Goal: Complete application form

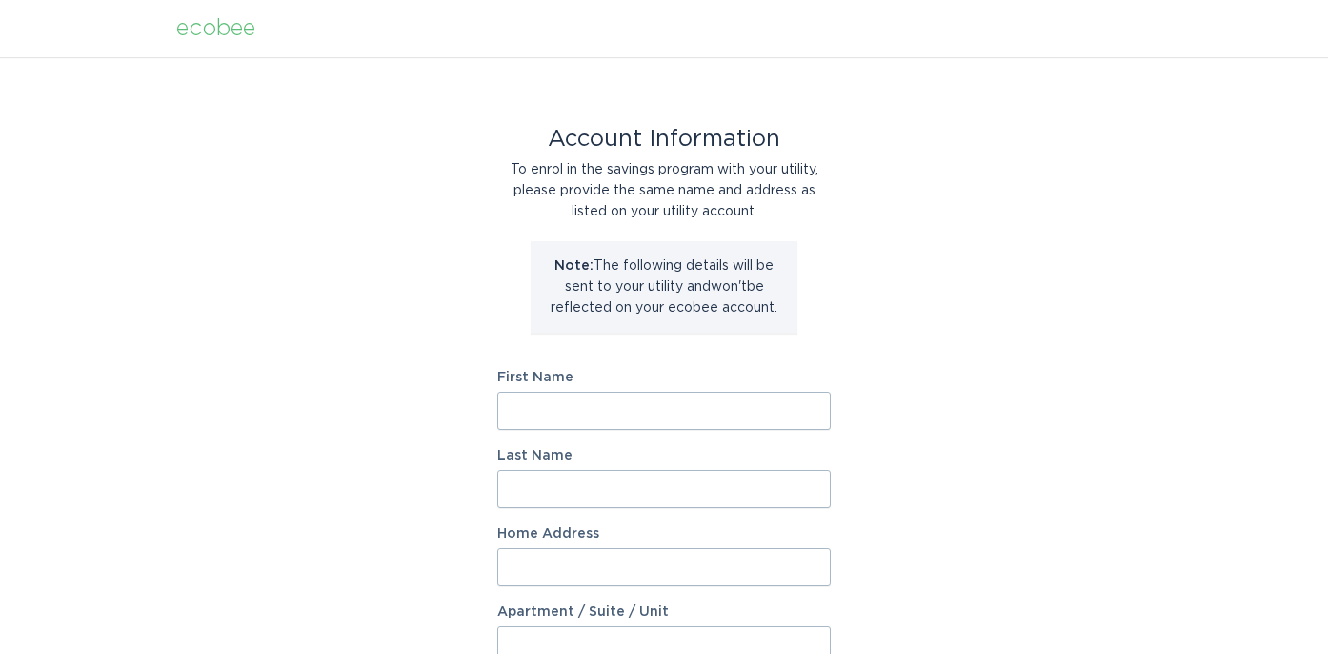
click at [558, 401] on input "First Name" at bounding box center [664, 411] width 334 height 38
type input "[PERSON_NAME]"
click at [617, 487] on input "Last Name" at bounding box center [664, 489] width 334 height 38
type input "[PERSON_NAME]"
type input "1713 RIVER HILLS DR"
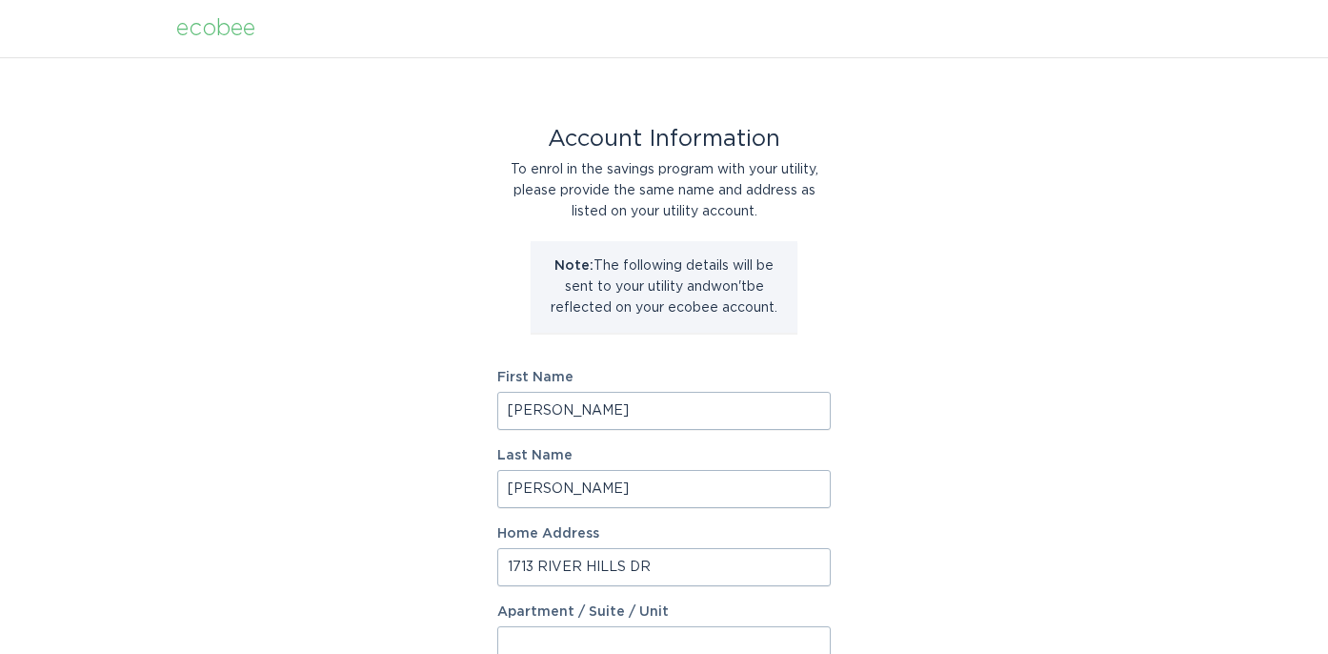
select select "US"
type input "Fleming Island"
type input "32003"
select select "FL"
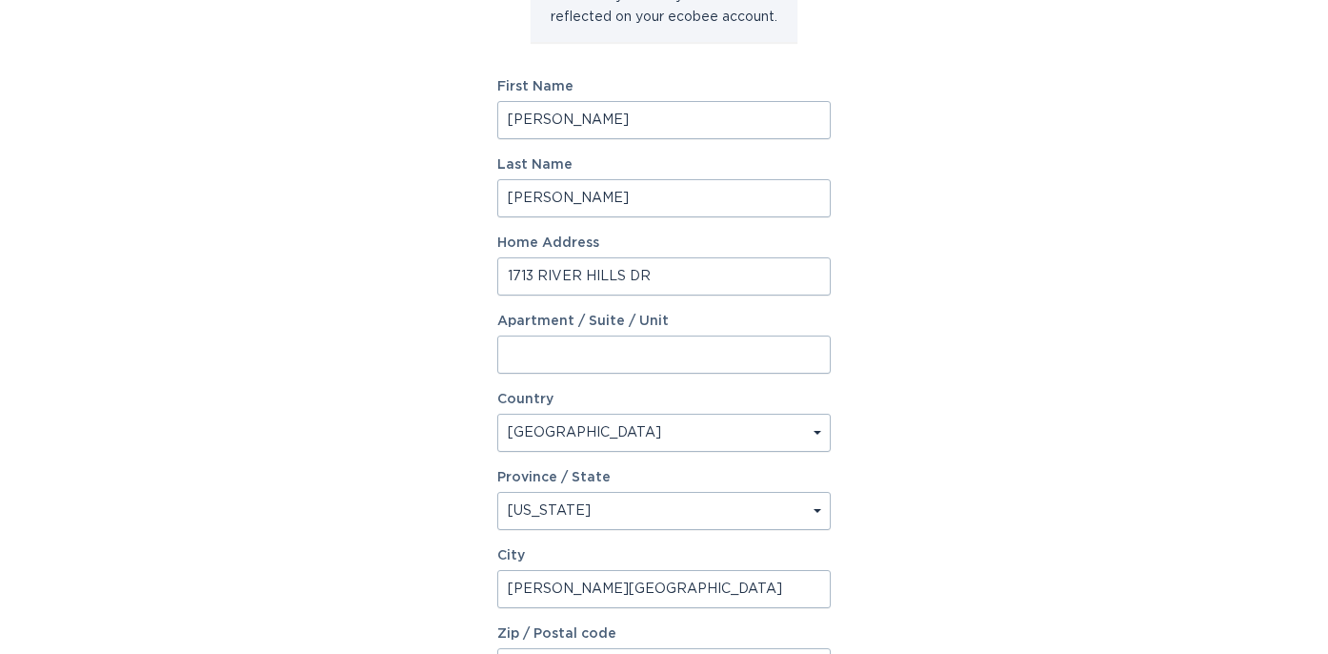
scroll to position [506, 0]
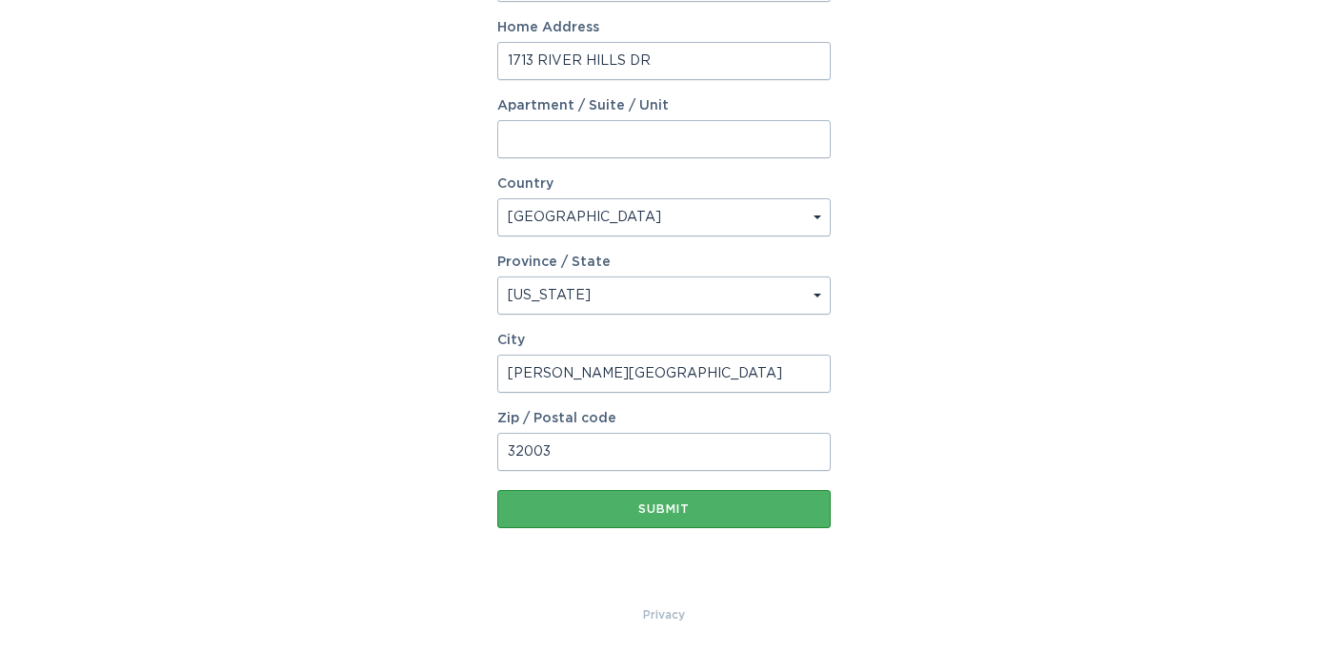
click at [662, 516] on button "Submit" at bounding box center [664, 509] width 334 height 38
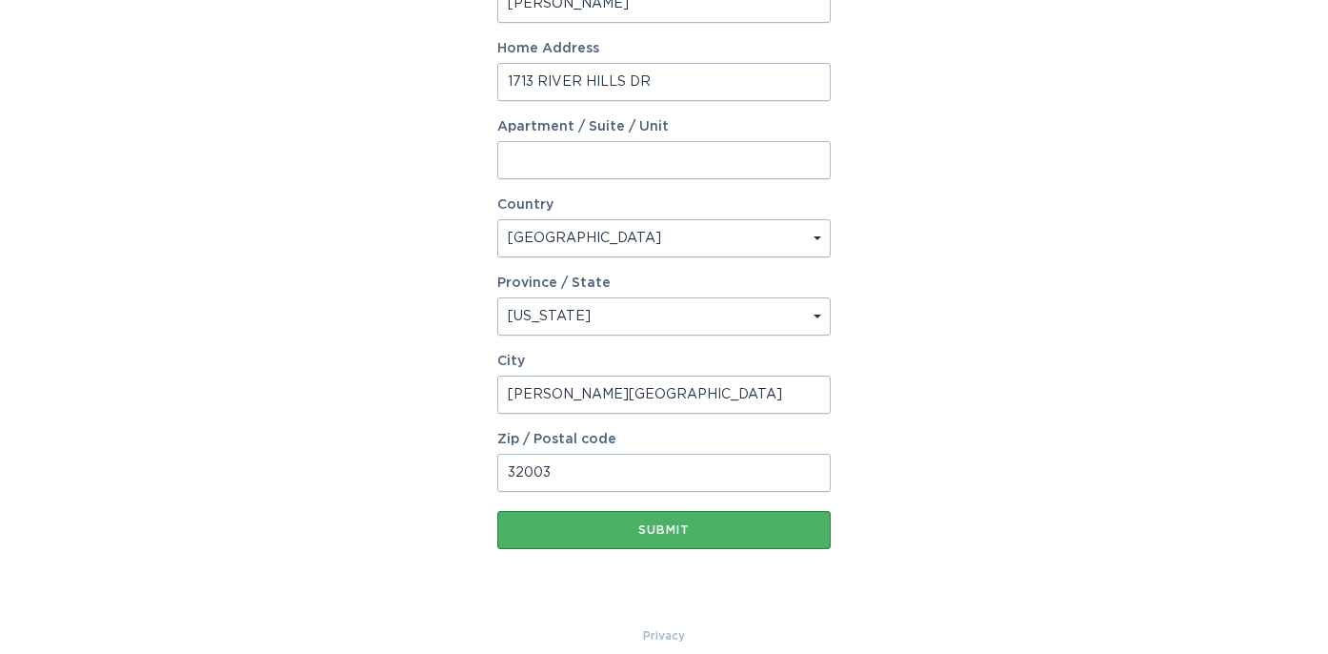
scroll to position [527, 0]
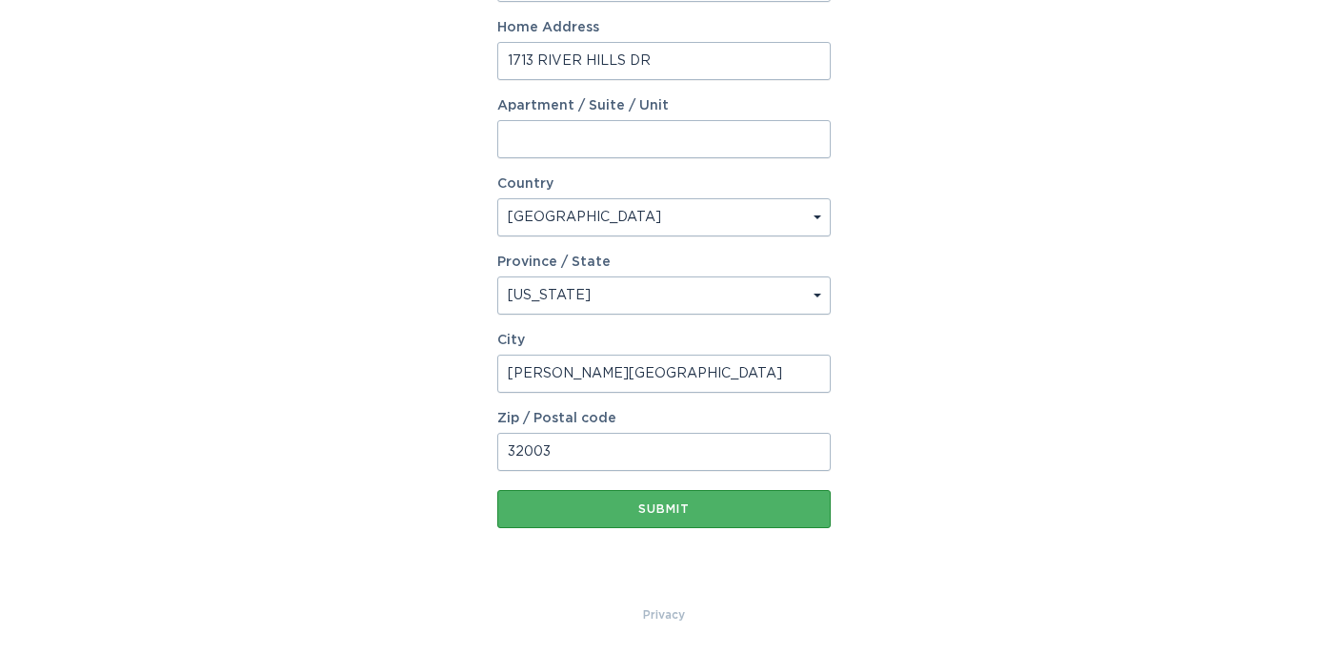
click at [658, 512] on div "Submit" at bounding box center [664, 508] width 314 height 11
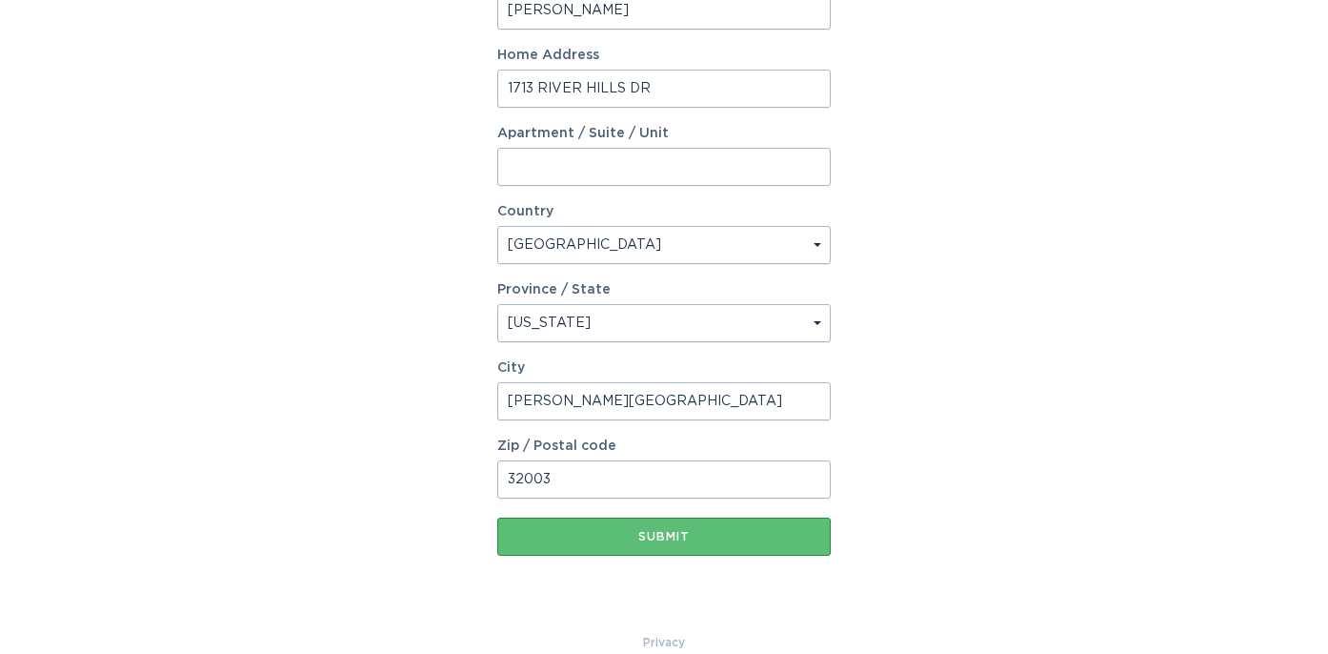
scroll to position [251, 0]
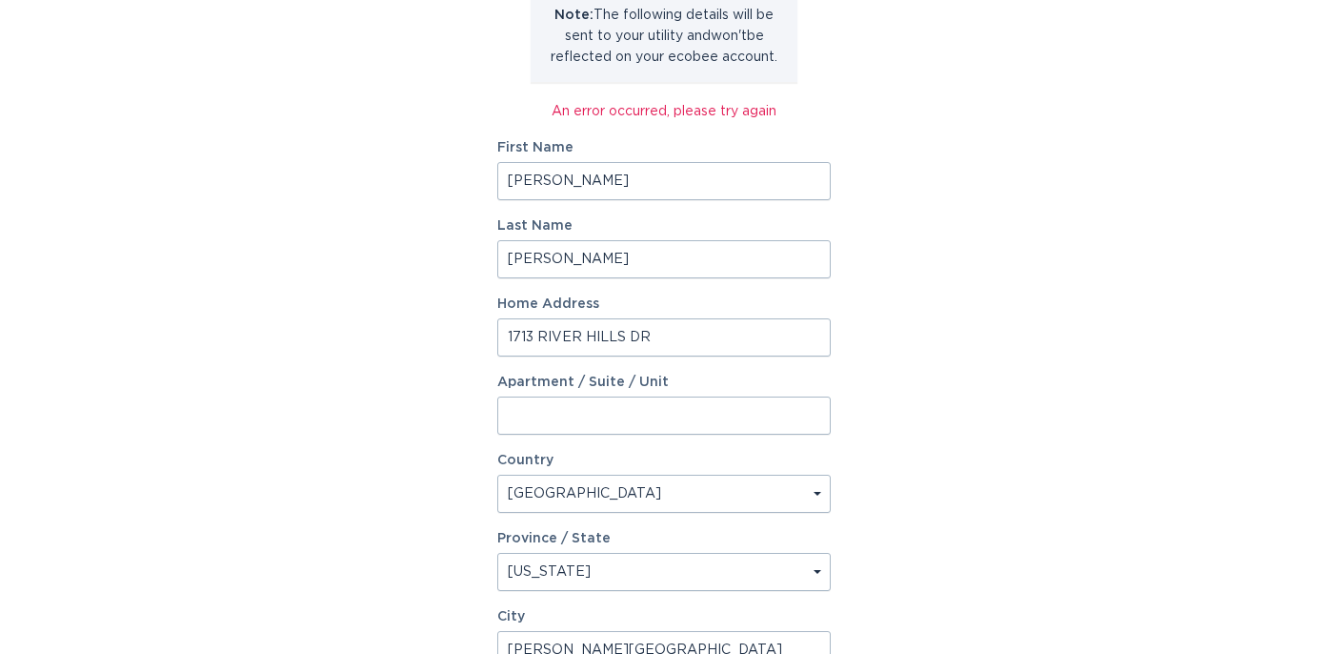
click at [591, 177] on input "Thomas M" at bounding box center [664, 181] width 334 height 38
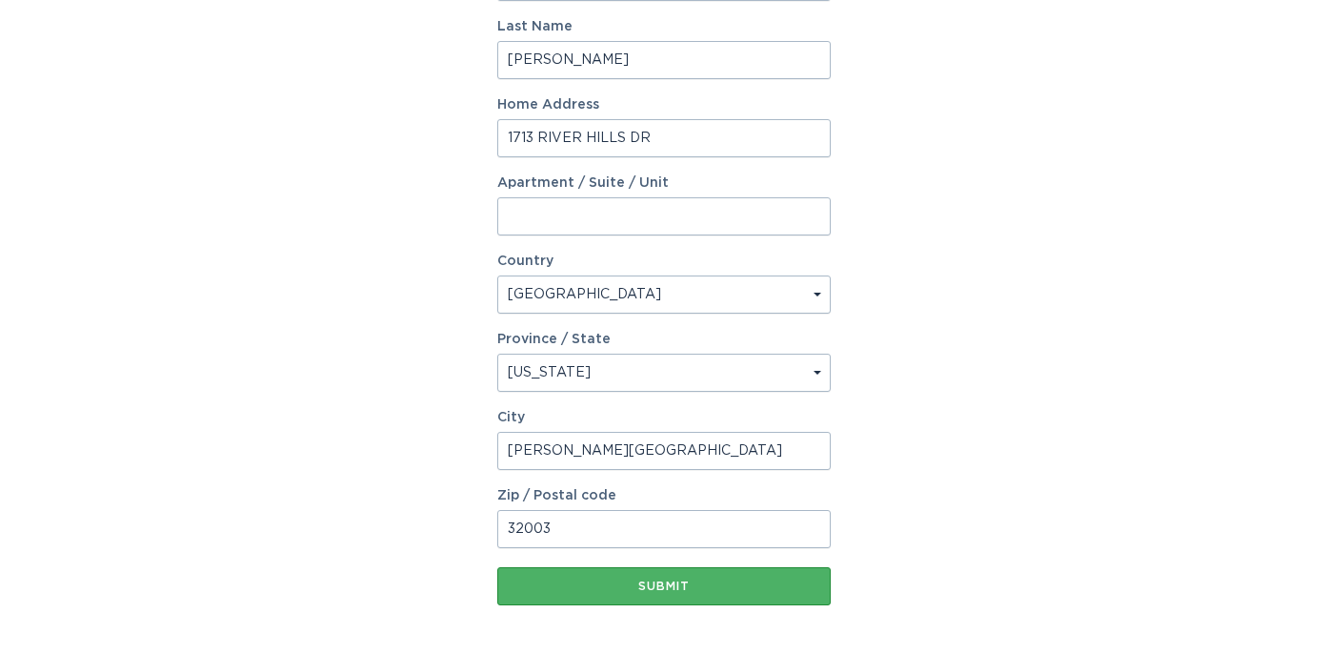
type input "Thomas"
click at [647, 586] on div "Submit" at bounding box center [664, 585] width 314 height 11
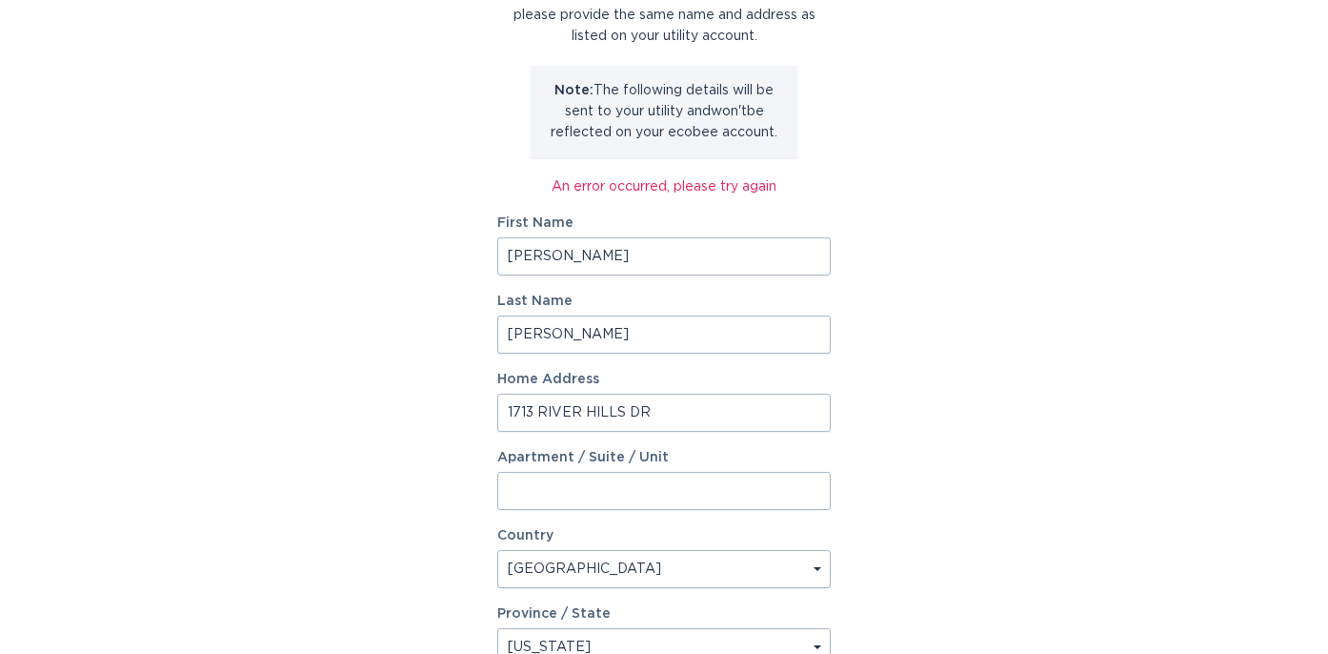
scroll to position [102, 0]
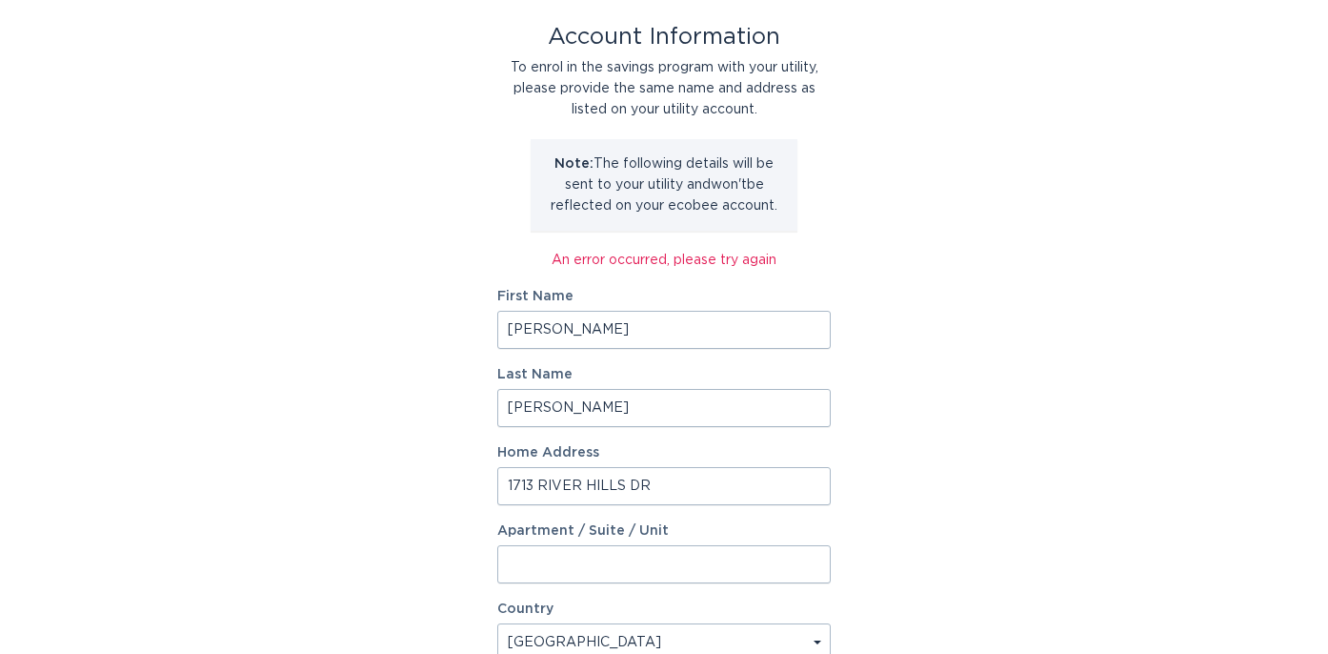
click at [653, 480] on input "1713 RIVER HILLS DR" at bounding box center [664, 486] width 334 height 38
click at [941, 395] on div "Account Information To enrol in the savings program with your utility, please p…" at bounding box center [664, 492] width 1328 height 1074
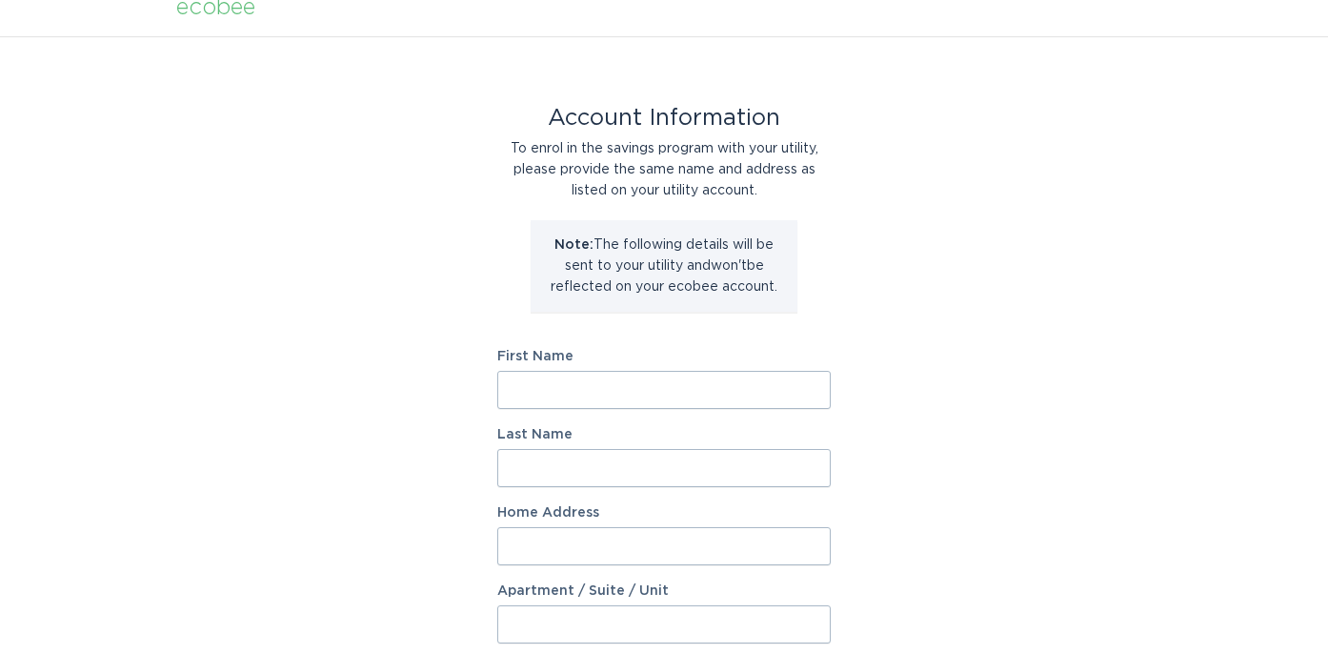
scroll to position [28, 0]
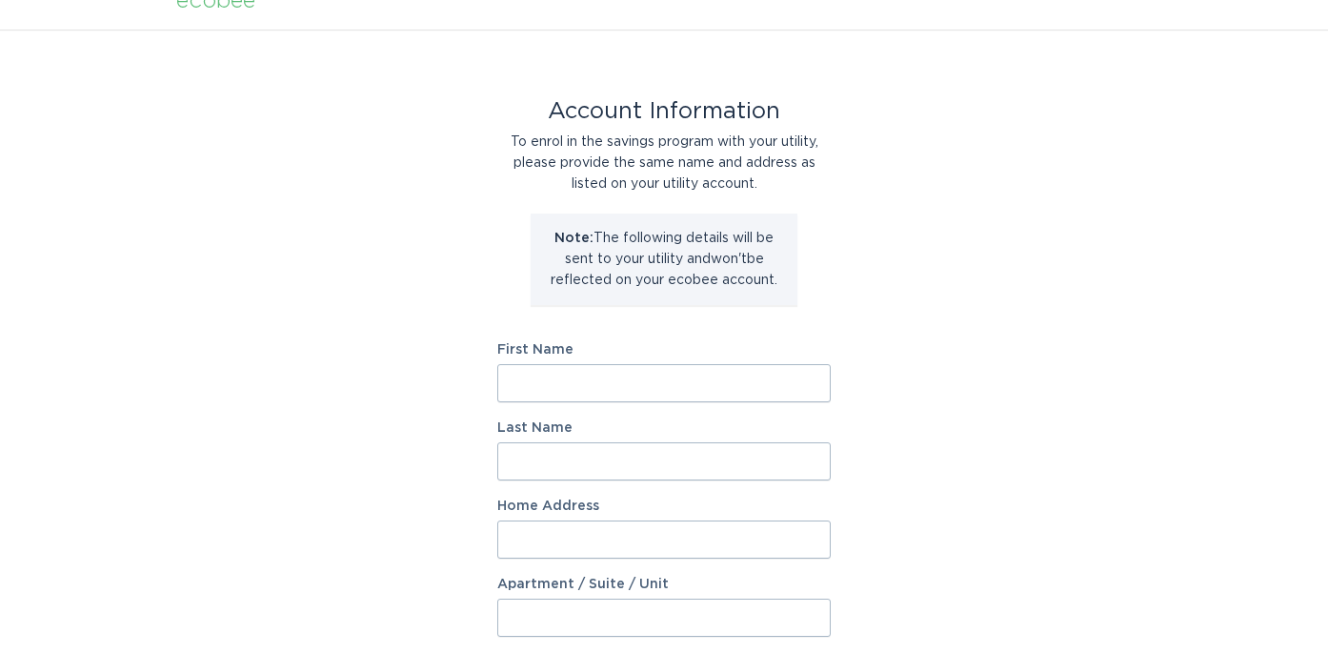
click at [706, 376] on input "First Name" at bounding box center [664, 383] width 334 height 38
type input "[PERSON_NAME]"
click at [597, 462] on input "Last Name" at bounding box center [664, 461] width 334 height 38
type input "Logue"
click at [595, 523] on input "Home Address" at bounding box center [664, 539] width 334 height 38
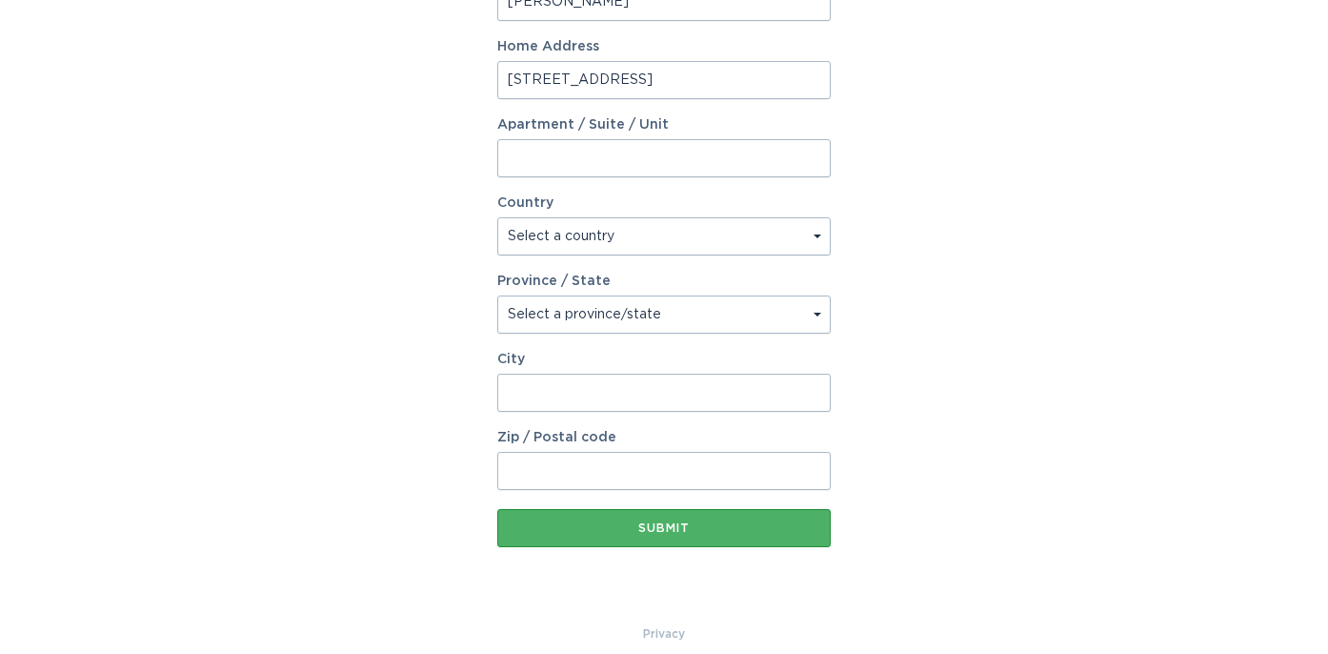
scroll to position [496, 0]
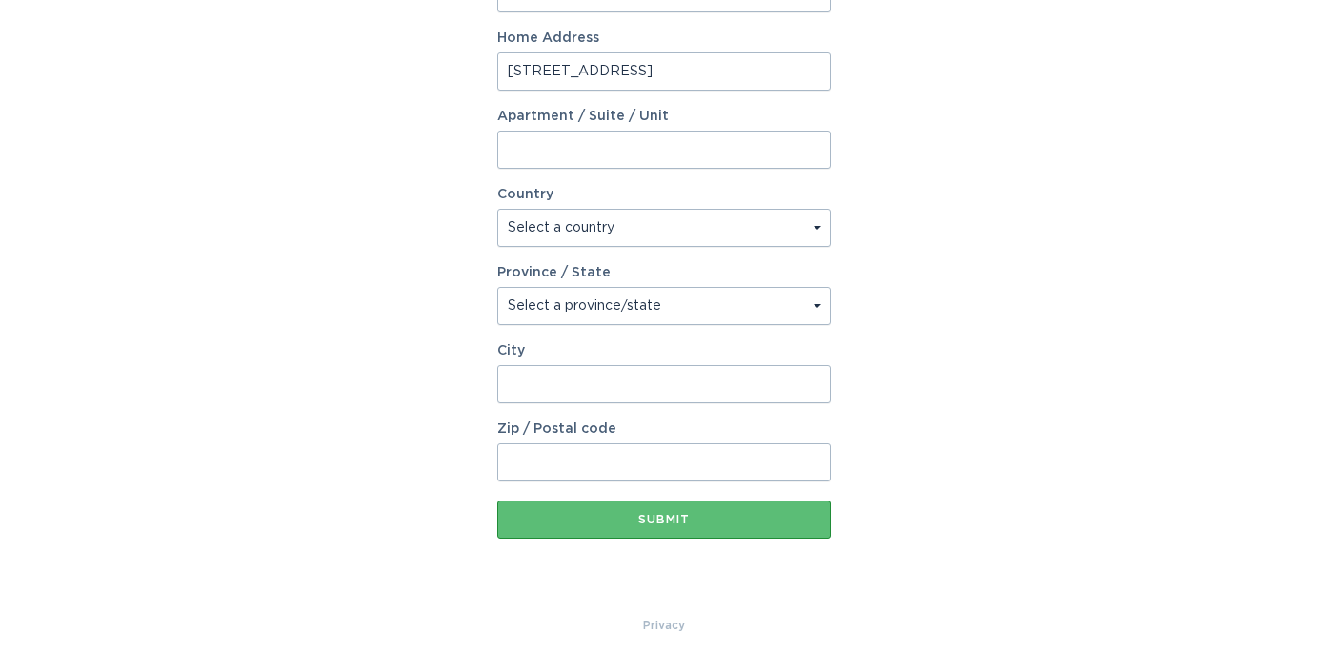
type input "1713 River Hills Dr"
click at [557, 443] on div "Zip / Postal code" at bounding box center [664, 451] width 334 height 59
click at [556, 452] on input "Zip / Postal code" at bounding box center [664, 462] width 334 height 38
type input "32003"
select select "US"
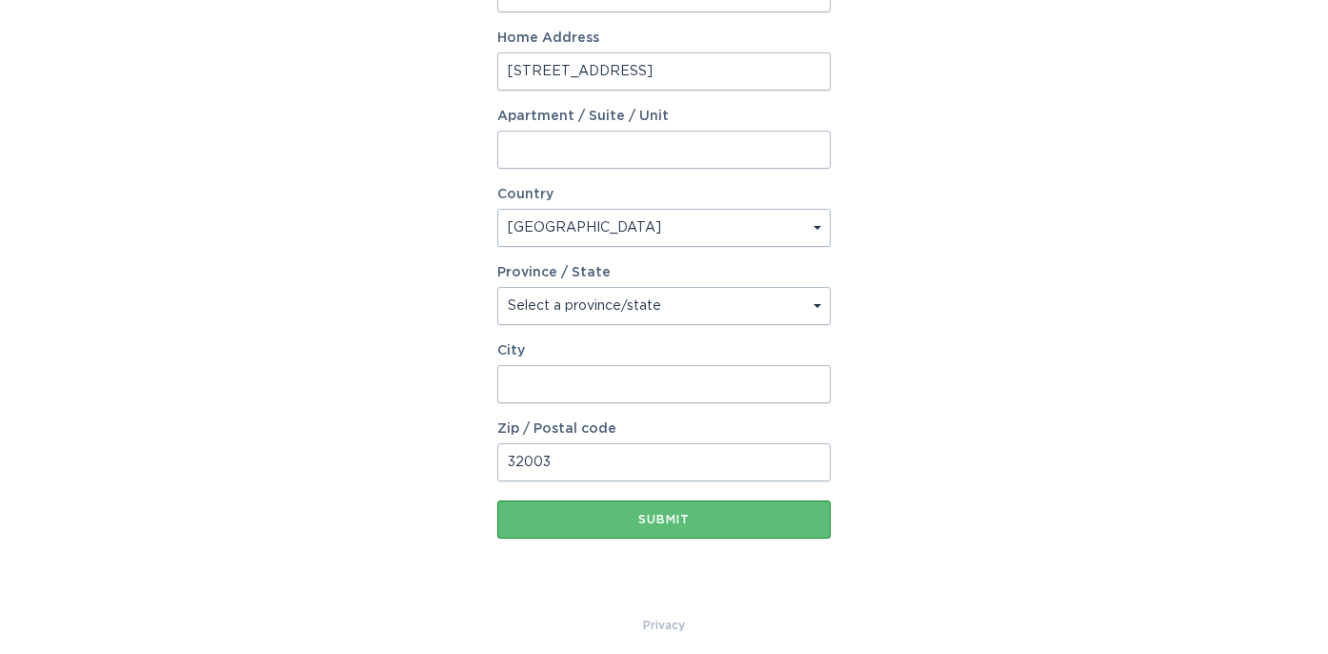
type input "Fleming Island"
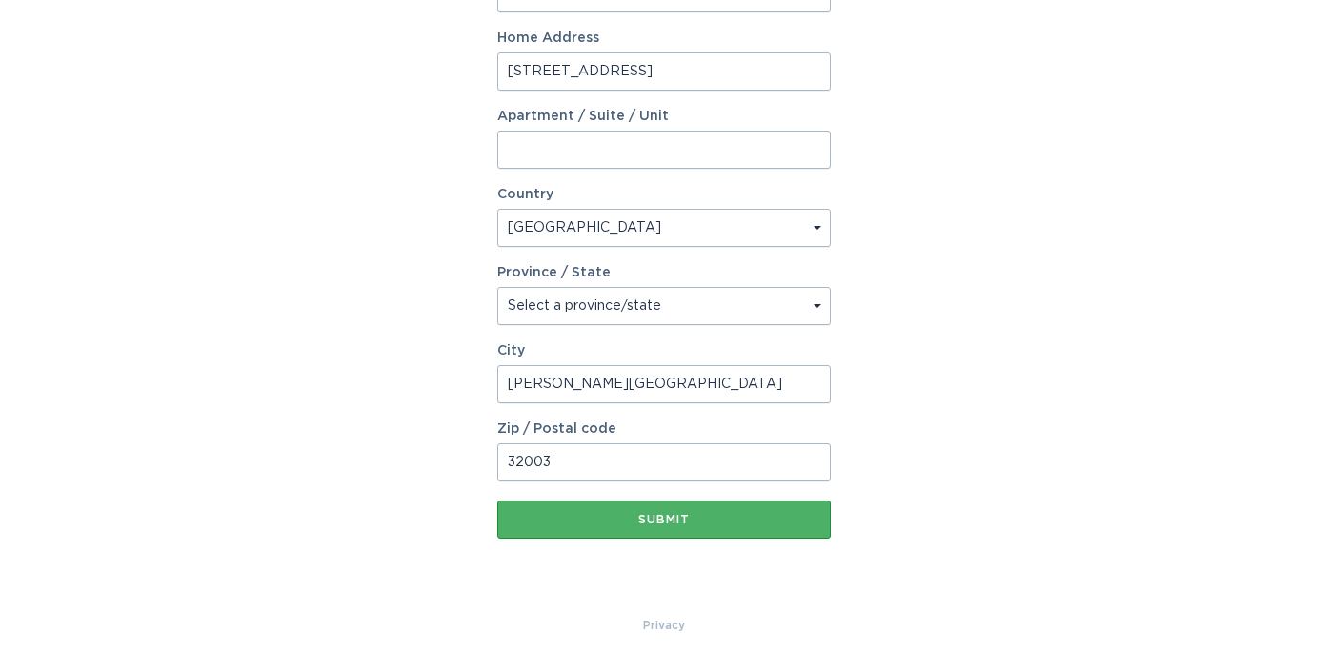
select select "FL"
click at [648, 511] on button "Submit" at bounding box center [664, 519] width 334 height 38
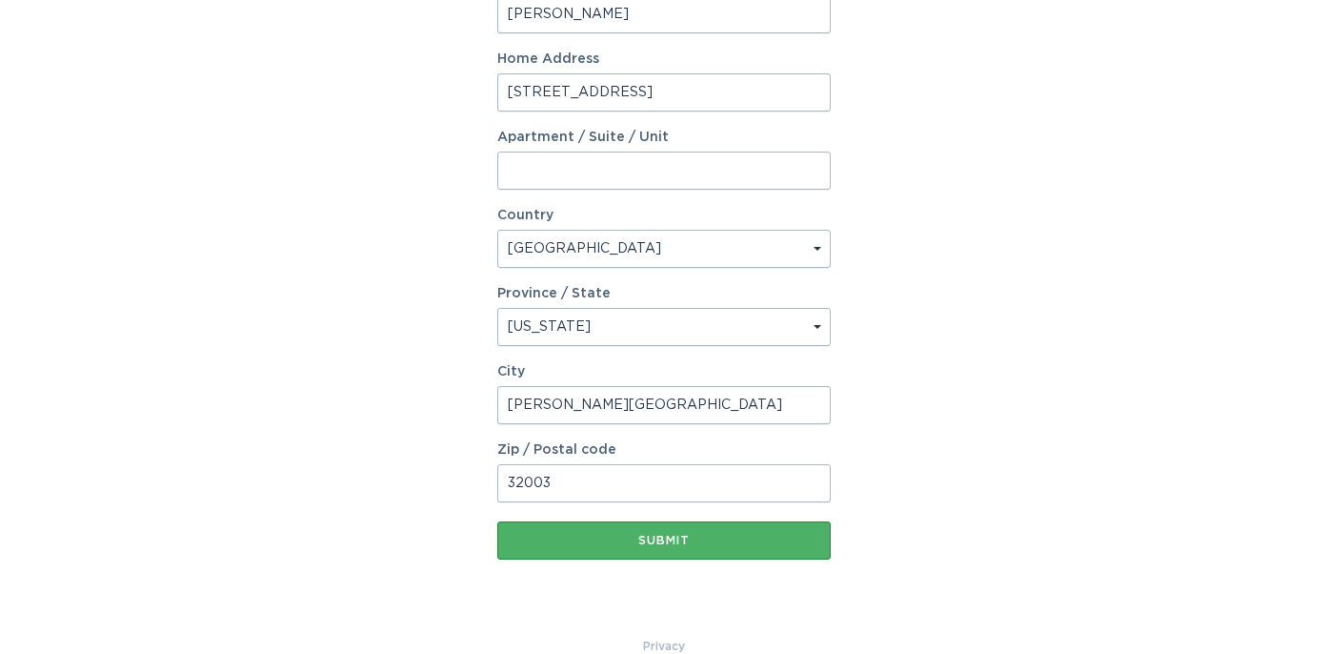
scroll to position [516, 0]
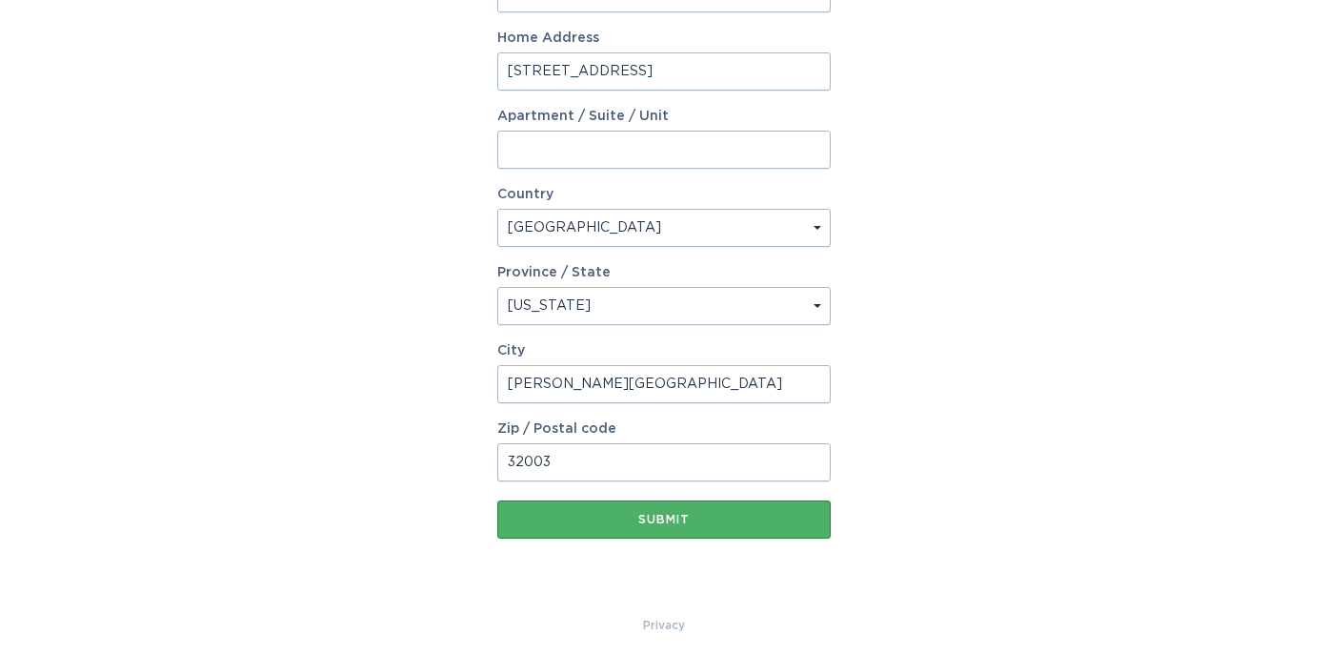
click at [672, 514] on div "Submit" at bounding box center [664, 519] width 314 height 11
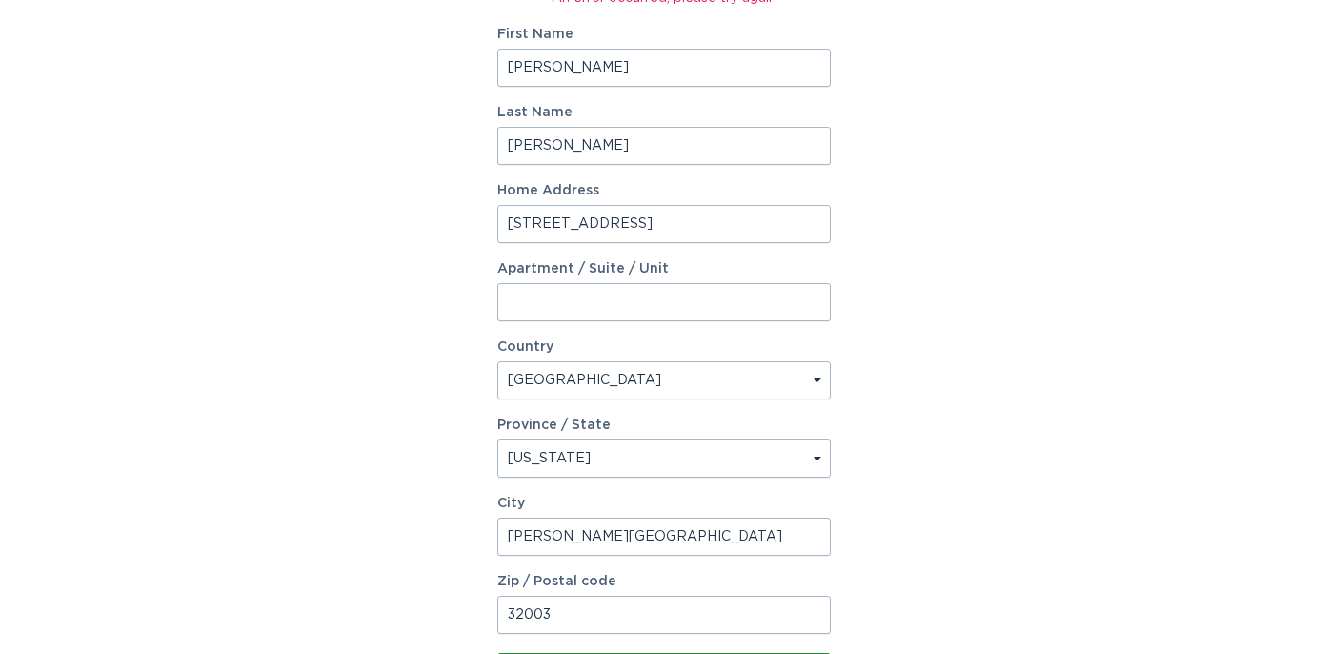
scroll to position [435, 0]
